Goal: Task Accomplishment & Management: Manage account settings

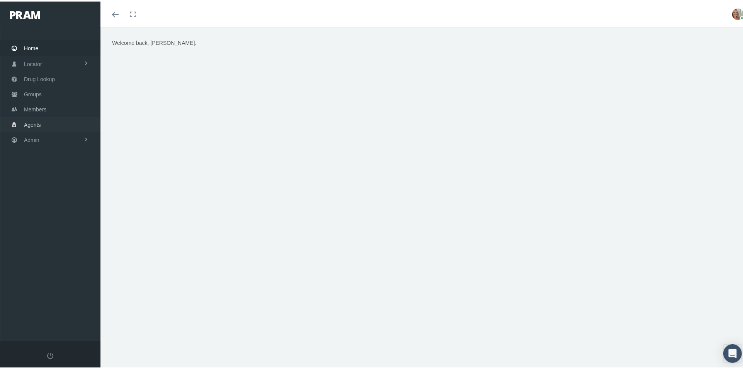
click at [44, 119] on link "Agents" at bounding box center [50, 122] width 100 height 15
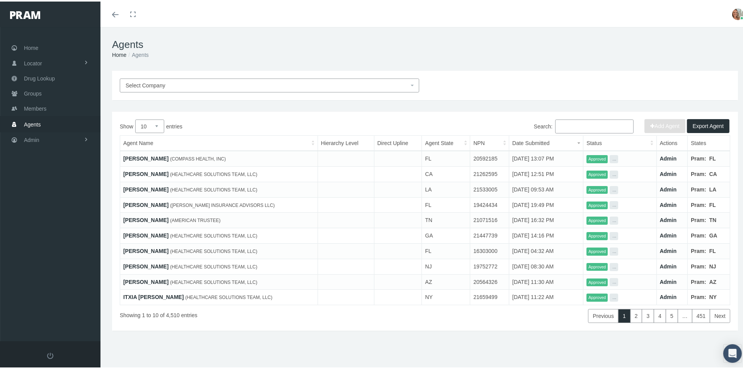
click at [565, 124] on input "Search:" at bounding box center [594, 125] width 78 height 14
paste input "barbarh@aol.com"
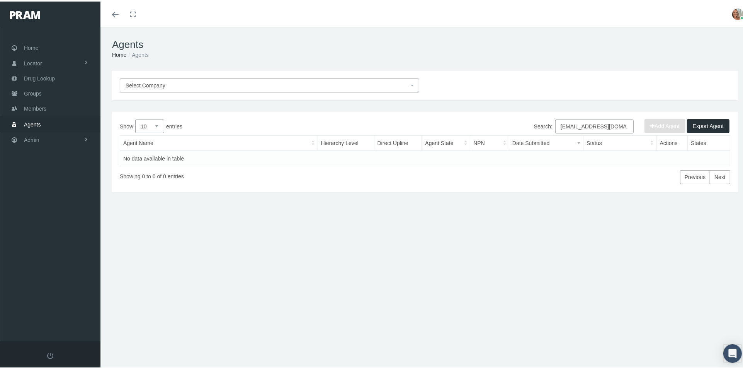
type input "barbarh@aol.com"
click at [24, 111] on span "Members" at bounding box center [35, 107] width 22 height 15
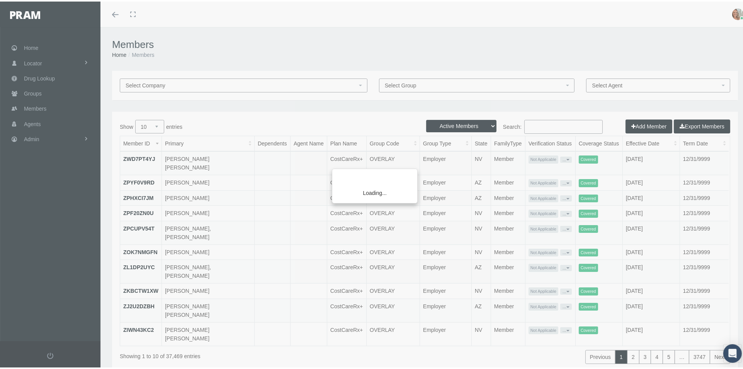
click at [531, 122] on div "Loading..." at bounding box center [371, 184] width 743 height 369
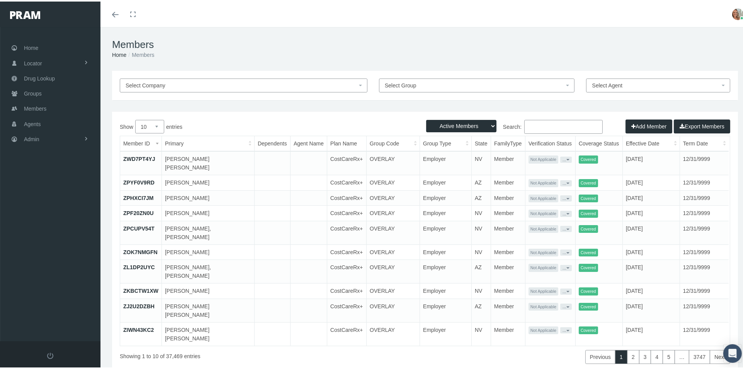
click at [527, 126] on input "Search:" at bounding box center [563, 125] width 78 height 14
type input "Mary Whelan"
click at [487, 121] on select "Active Members Terminated Members Active & Terminated" at bounding box center [461, 124] width 70 height 12
select select "2"
click at [426, 118] on select "Active Members Terminated Members Active & Terminated" at bounding box center [461, 124] width 70 height 12
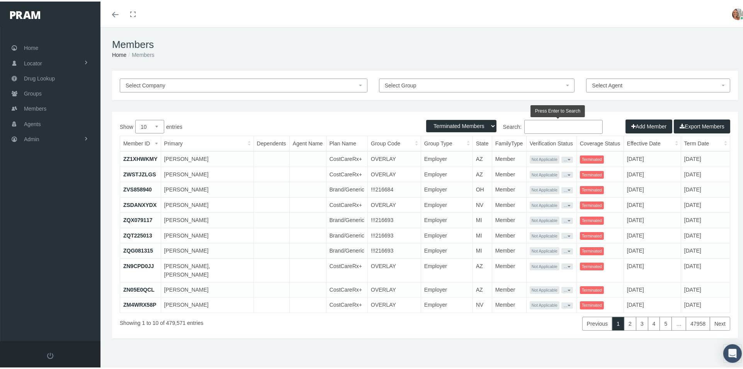
click at [524, 132] on input "Search:" at bounding box center [563, 125] width 78 height 14
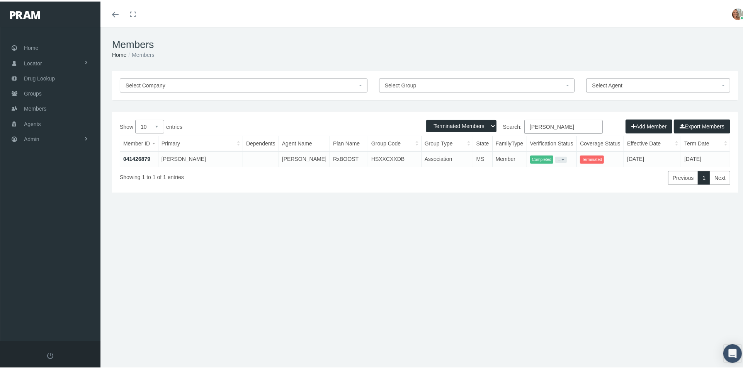
type input "Mary Whelan"
click at [138, 155] on link "041426879" at bounding box center [136, 157] width 27 height 6
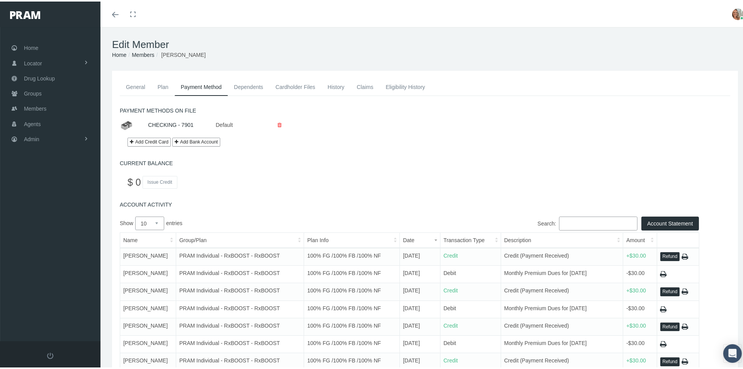
click at [667, 253] on button "Refund" at bounding box center [671, 254] width 20 height 9
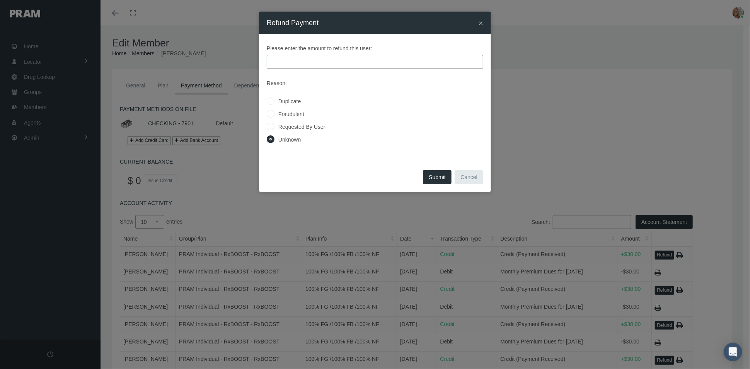
click at [272, 124] on input "Requested By User" at bounding box center [271, 126] width 8 height 8
radio input "true"
click at [333, 63] on input "text" at bounding box center [375, 62] width 216 height 14
type input "30.00"
click at [434, 176] on button "Submit" at bounding box center [437, 177] width 29 height 14
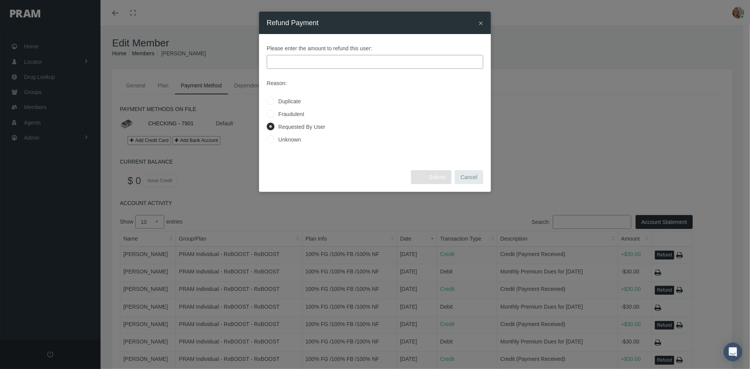
radio input "true"
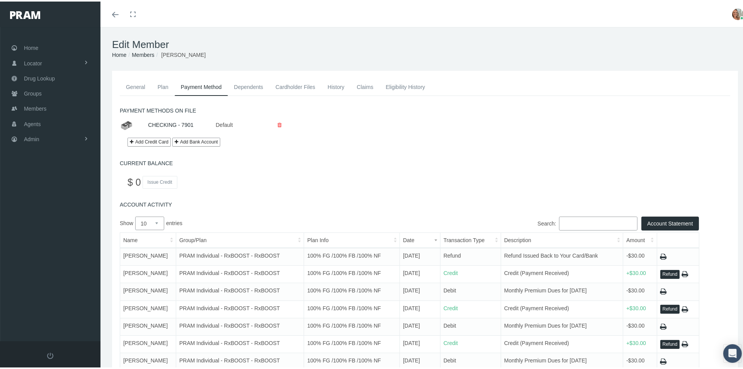
click at [367, 87] on link "Claims" at bounding box center [365, 85] width 29 height 17
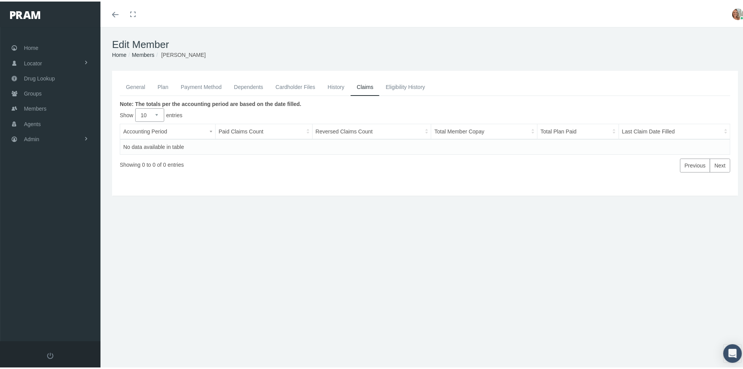
click at [339, 85] on link "History" at bounding box center [336, 85] width 29 height 17
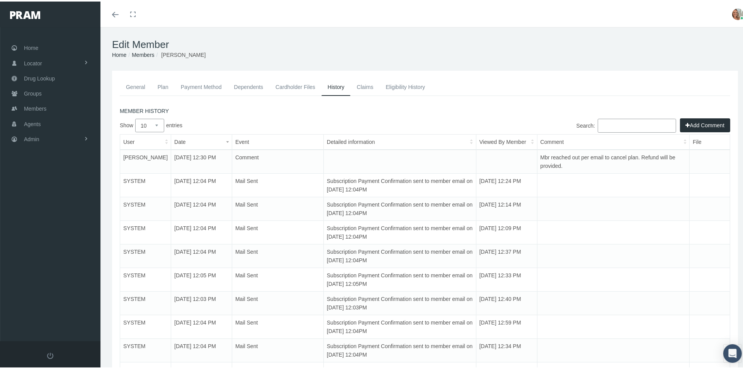
click at [134, 83] on link "General" at bounding box center [136, 85] width 32 height 17
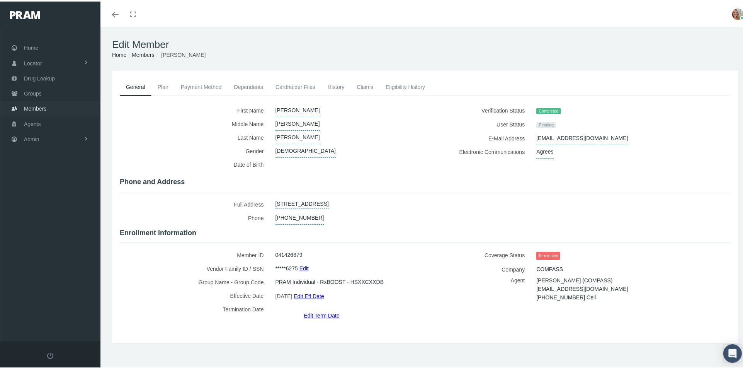
click at [37, 109] on span "Members" at bounding box center [35, 107] width 22 height 15
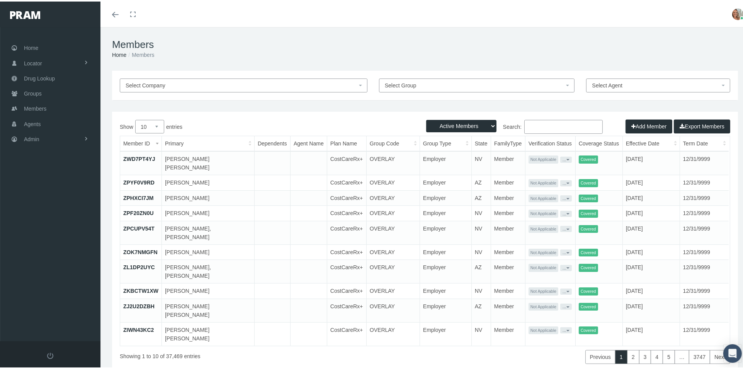
click at [529, 124] on input "Search:" at bounding box center [563, 125] width 78 height 14
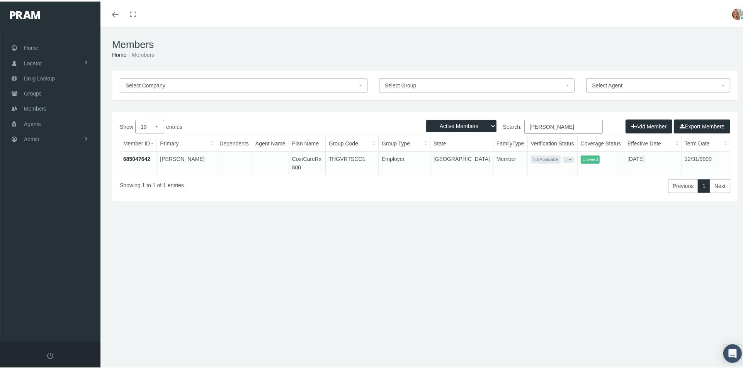
type input "[PERSON_NAME]"
click at [134, 157] on link "685047642" at bounding box center [136, 157] width 27 height 6
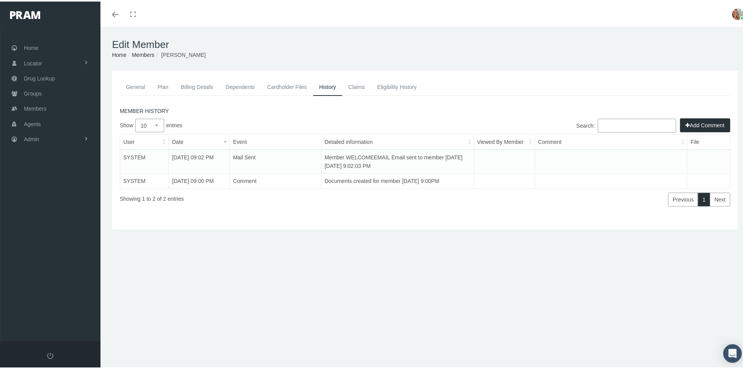
click at [137, 87] on link "General" at bounding box center [136, 85] width 32 height 17
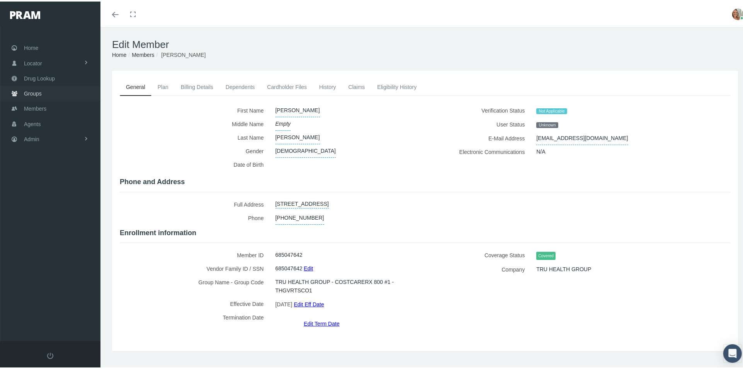
click at [33, 90] on span "Groups" at bounding box center [33, 92] width 18 height 15
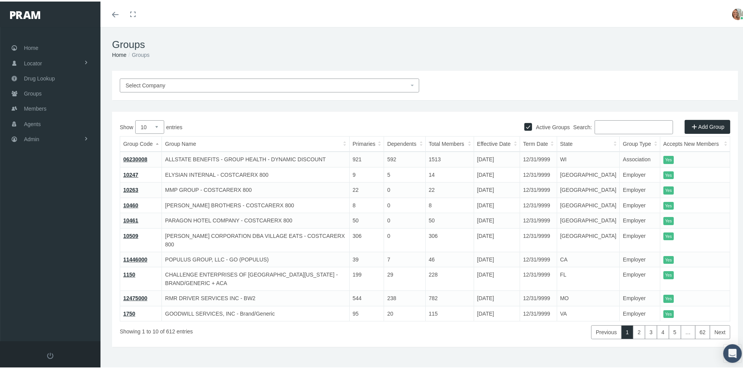
click at [288, 86] on span "Select Company" at bounding box center [267, 84] width 283 height 9
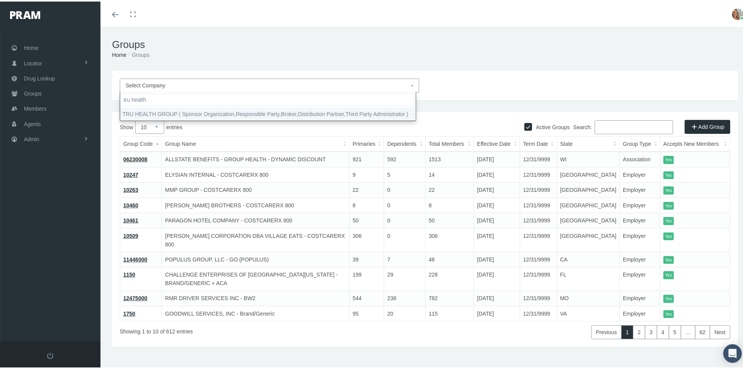
type input "tru health"
select select "9118"
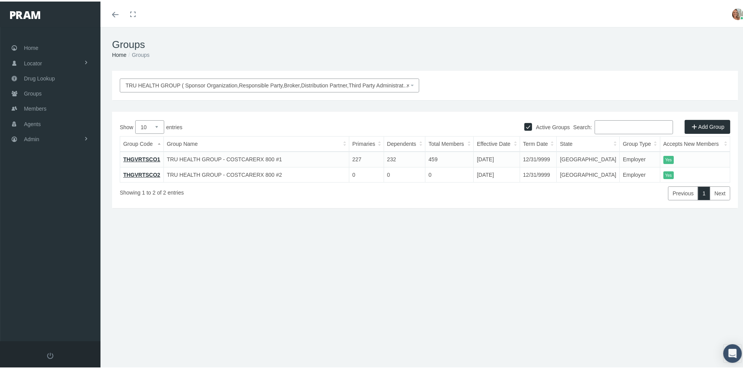
click at [152, 155] on link "THGVRTSCO1" at bounding box center [141, 158] width 37 height 6
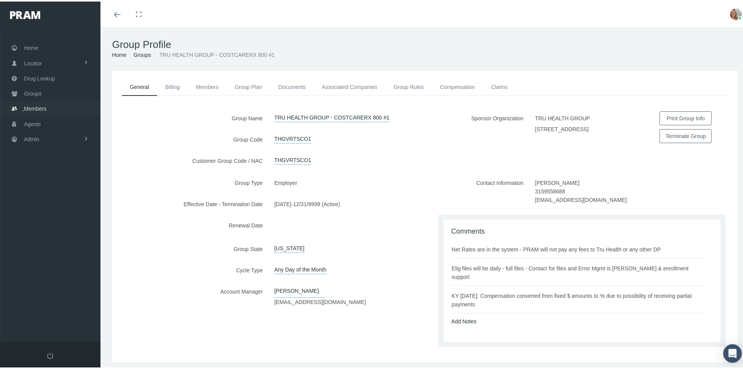
click at [33, 103] on span "Members" at bounding box center [35, 107] width 22 height 15
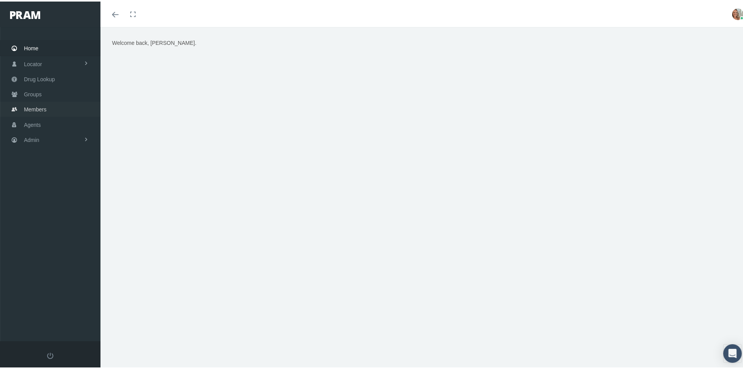
click at [35, 109] on span "Members" at bounding box center [35, 107] width 22 height 15
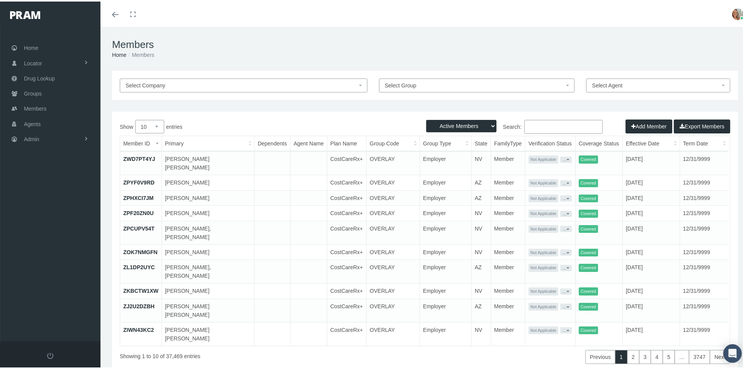
click at [535, 126] on input "Search:" at bounding box center [563, 125] width 78 height 14
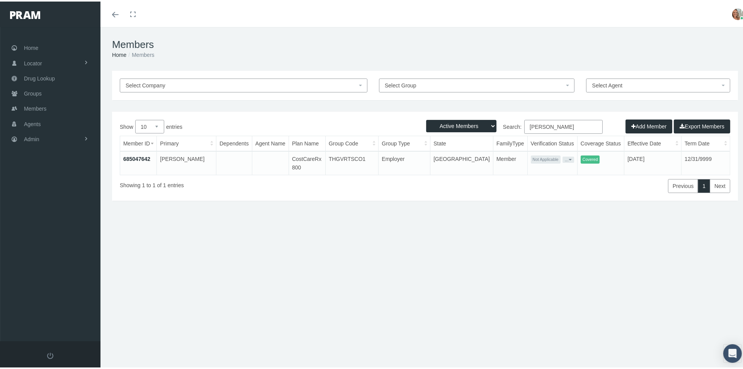
type input "[PERSON_NAME]"
click at [143, 155] on link "685047642" at bounding box center [136, 157] width 27 height 6
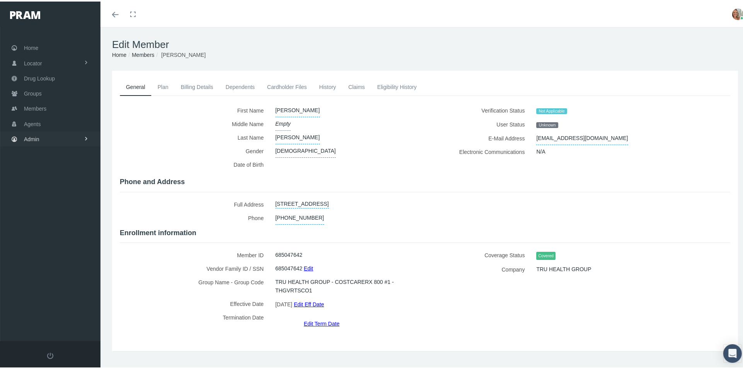
click at [32, 137] on span "Admin" at bounding box center [31, 137] width 15 height 15
click at [60, 293] on span "File Processing" at bounding box center [50, 295] width 37 height 13
click at [54, 322] on span "Error Managment" at bounding box center [51, 325] width 42 height 13
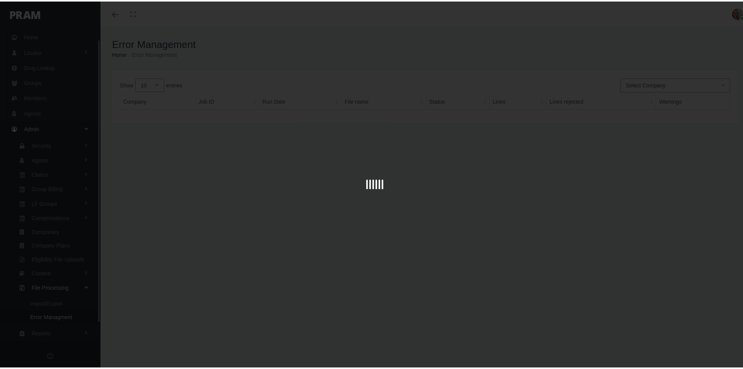
scroll to position [33, 0]
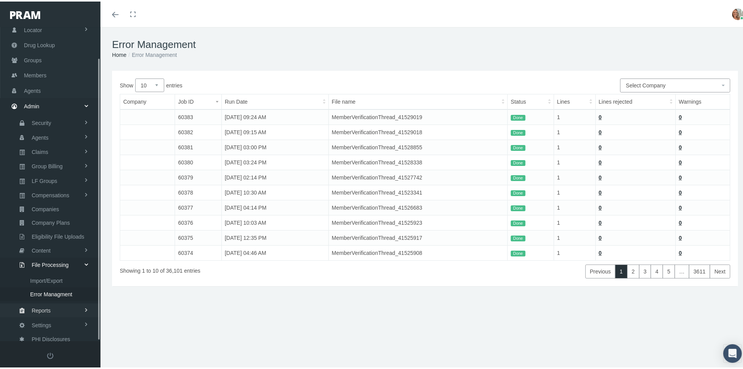
click at [66, 303] on link "Reports" at bounding box center [50, 309] width 100 height 14
click at [57, 286] on link "Reports" at bounding box center [50, 293] width 100 height 14
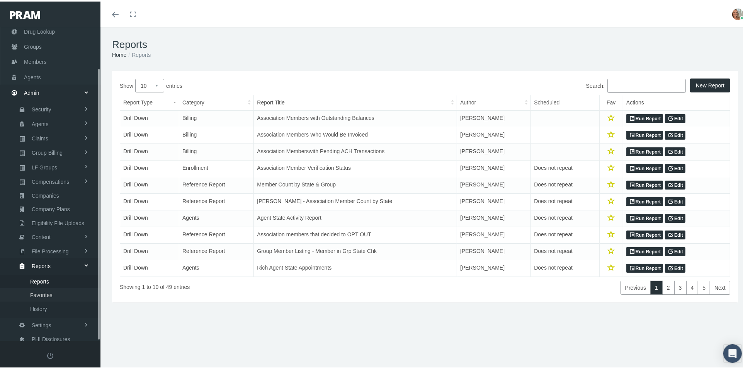
scroll to position [47, 0]
click at [641, 165] on link "Run Report" at bounding box center [645, 166] width 37 height 9
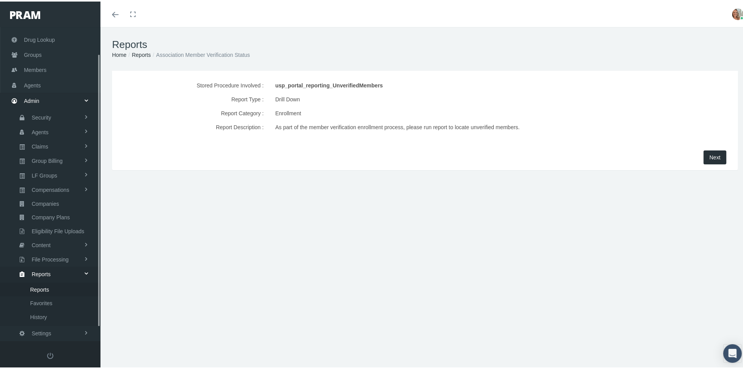
scroll to position [47, 0]
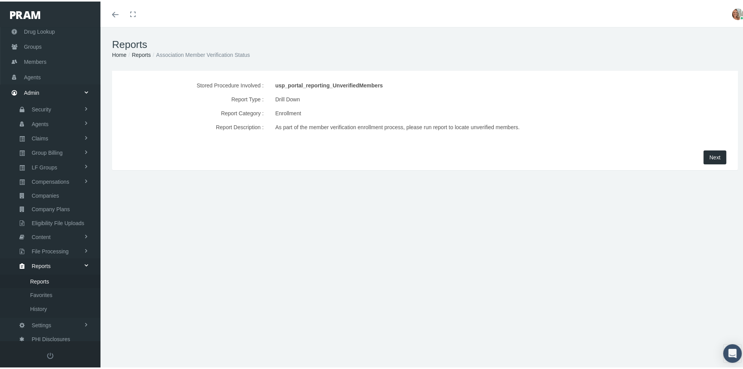
click at [710, 155] on span "Next" at bounding box center [715, 156] width 11 height 6
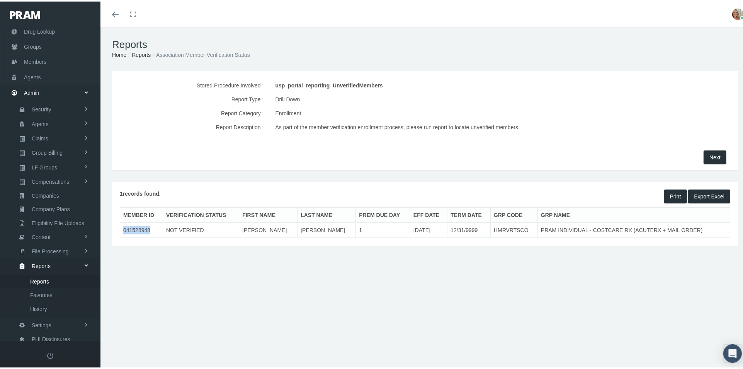
drag, startPoint x: 122, startPoint y: 229, endPoint x: 152, endPoint y: 228, distance: 29.8
click at [152, 228] on td "041528948" at bounding box center [141, 228] width 43 height 15
copy td "041528948"
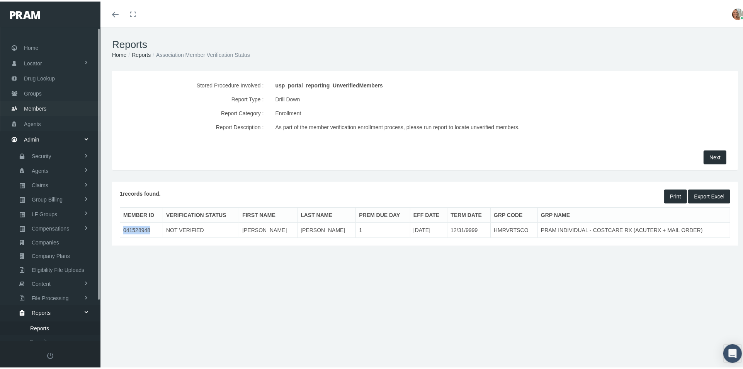
click at [57, 102] on link "Members" at bounding box center [50, 106] width 100 height 15
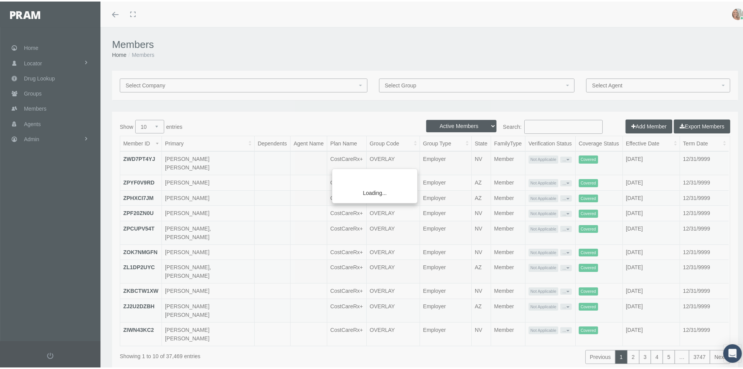
click at [523, 125] on div "Loading..." at bounding box center [371, 184] width 743 height 369
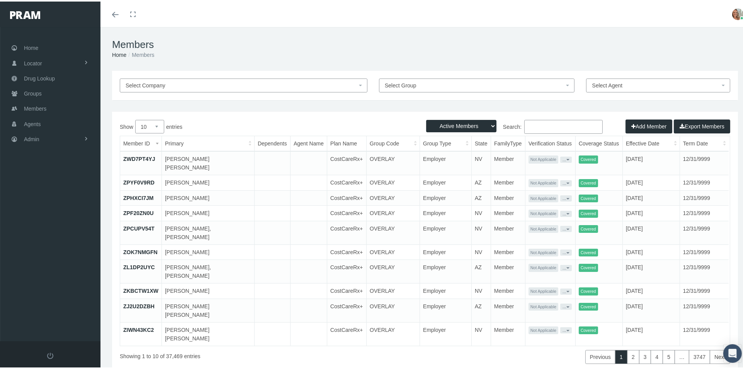
click at [526, 124] on input "Search:" at bounding box center [563, 125] width 78 height 14
paste input "041528948"
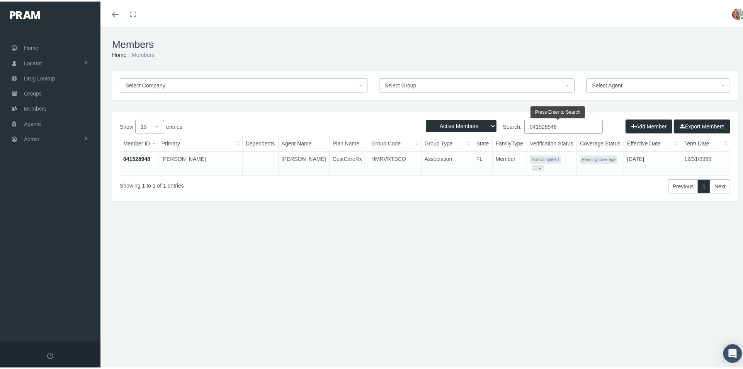
type input "041528948"
click at [135, 155] on link "041528948" at bounding box center [136, 157] width 27 height 6
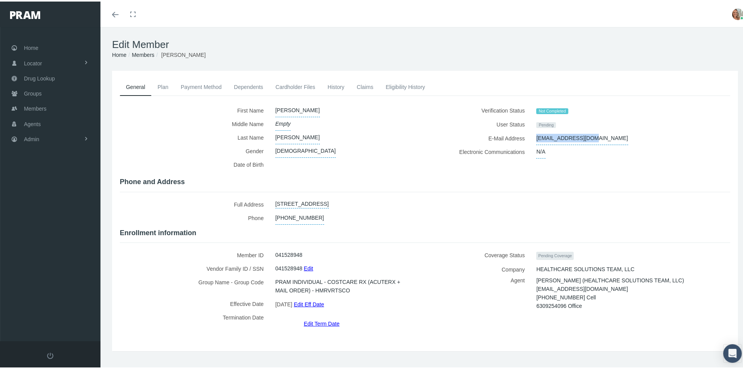
drag, startPoint x: 533, startPoint y: 136, endPoint x: 592, endPoint y: 141, distance: 59.4
click at [592, 141] on span "wk74qw33z@yahoo.com" at bounding box center [582, 137] width 92 height 14
drag, startPoint x: 590, startPoint y: 137, endPoint x: 506, endPoint y: 140, distance: 84.3
click at [506, 140] on div "E-Mail Address wk74qw33z@yahoo.com wk74qw33z@yahoo.com" at bounding box center [581, 137] width 300 height 14
click at [112, 14] on icon "Toggle menubar" at bounding box center [115, 13] width 7 height 5
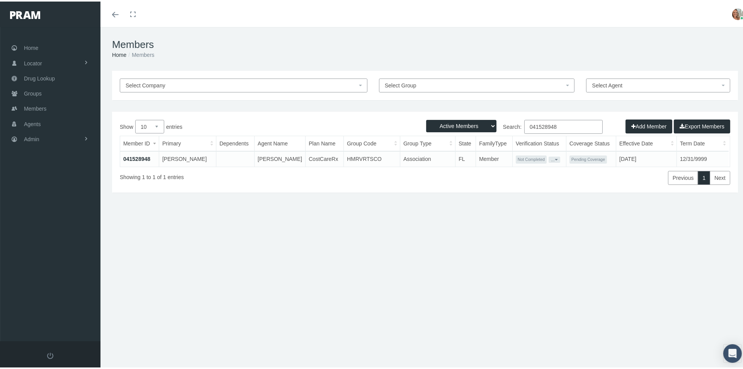
click at [140, 156] on link "041528948" at bounding box center [136, 157] width 27 height 6
click at [552, 159] on button "..." at bounding box center [555, 158] width 12 height 6
click at [557, 183] on link "Get Invitation URL" at bounding box center [563, 184] width 51 height 9
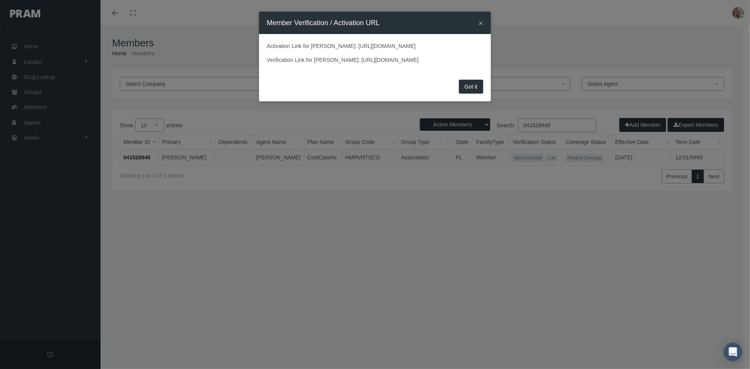
drag, startPoint x: 265, startPoint y: 69, endPoint x: 487, endPoint y: 85, distance: 222.8
click at [487, 77] on div "Activation Link for RICHARD BICHEL: https://prod.pram.com/processuser/c18a637f1…" at bounding box center [375, 55] width 232 height 43
copy p "Verification Link for RICHARD BICHEL: https://prod.pram.com/memberverificationp…"
click at [480, 22] on button "×" at bounding box center [480, 23] width 5 height 8
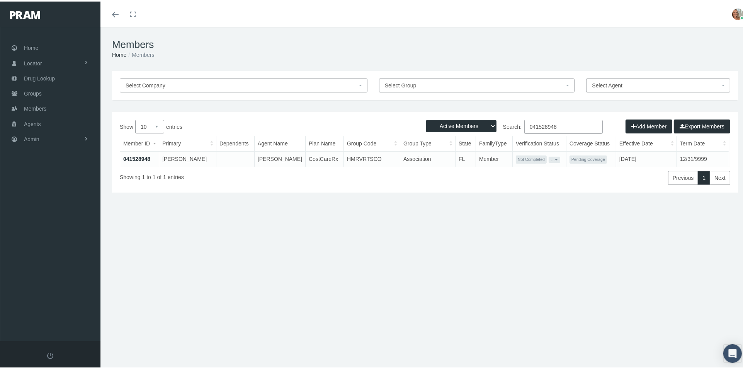
click at [148, 156] on link "041528948" at bounding box center [136, 157] width 27 height 6
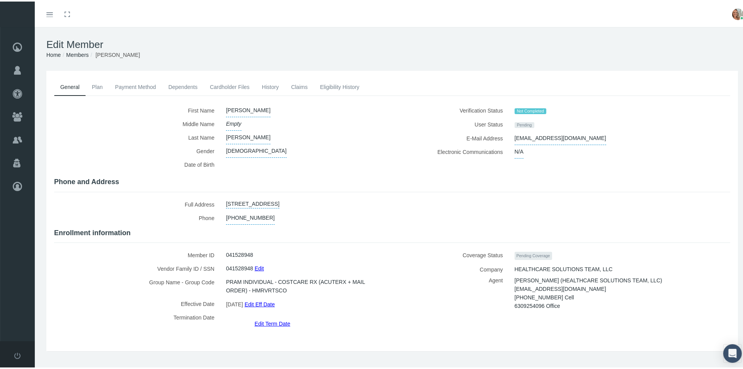
click at [331, 84] on link "Eligibility History" at bounding box center [340, 85] width 52 height 17
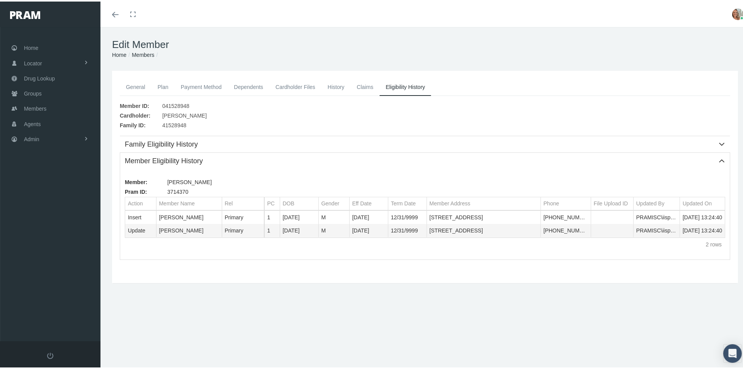
click at [333, 87] on link "History" at bounding box center [336, 85] width 29 height 17
